Goal: Check status: Check status

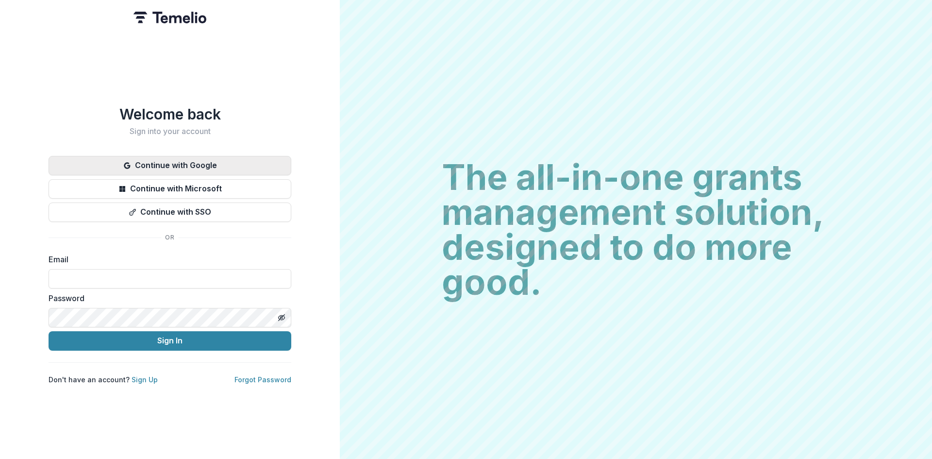
click at [191, 160] on button "Continue with Google" at bounding box center [170, 165] width 243 height 19
